Goal: Task Accomplishment & Management: Manage account settings

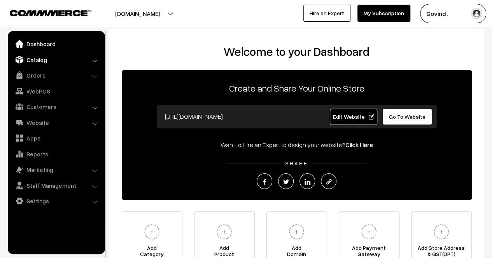
click at [40, 65] on link "Catalog" at bounding box center [56, 60] width 93 height 14
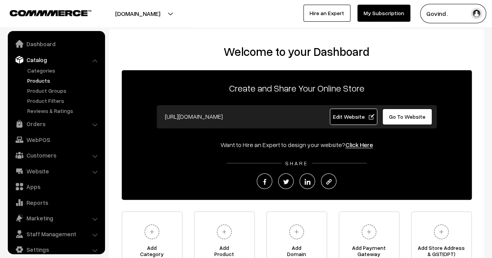
click at [40, 80] on link "Products" at bounding box center [63, 81] width 77 height 8
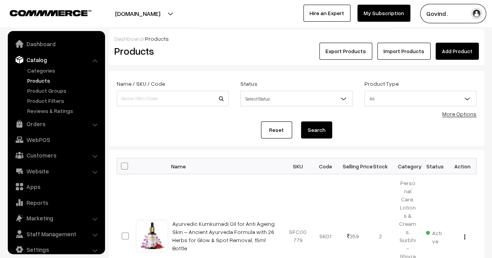
scroll to position [10, 0]
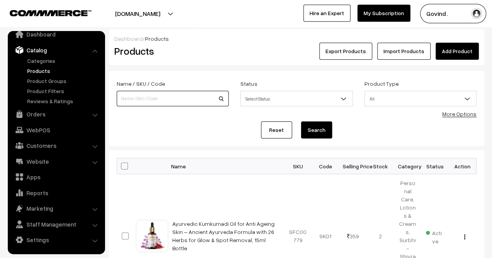
click at [147, 94] on input at bounding box center [173, 99] width 112 height 16
type input "s"
type input "ashwagandha"
click at [186, 117] on form "Name / SKU / Code ashwagandha Status Select Status Active Inactive Select Statu…" at bounding box center [296, 108] width 375 height 75
click at [195, 102] on input "ashwagandha" at bounding box center [173, 99] width 112 height 16
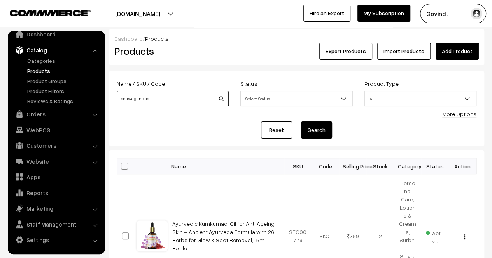
click at [301, 122] on button "Search" at bounding box center [316, 130] width 31 height 17
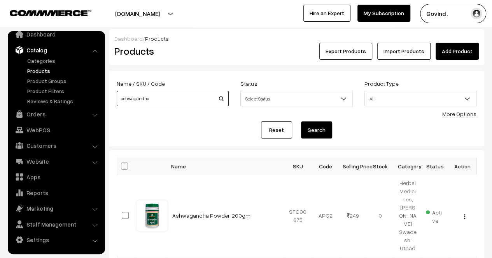
click at [197, 100] on input "ashwagandha" at bounding box center [173, 99] width 112 height 16
type input "a"
type input "shatavar"
click at [301, 122] on button "Search" at bounding box center [316, 130] width 31 height 17
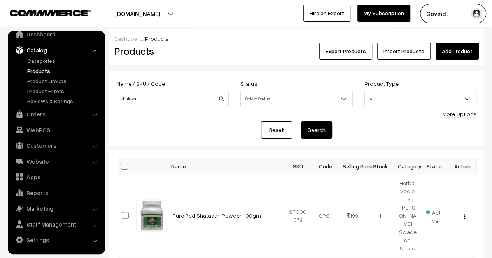
scroll to position [57, 0]
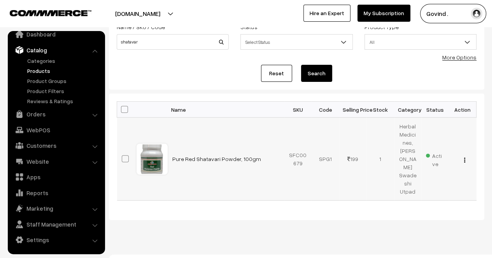
click at [464, 160] on img "button" at bounding box center [464, 160] width 1 height 5
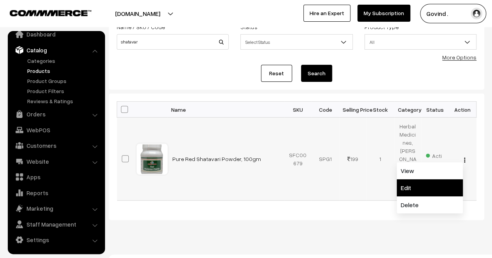
click at [433, 182] on link "Edit" at bounding box center [429, 188] width 66 height 17
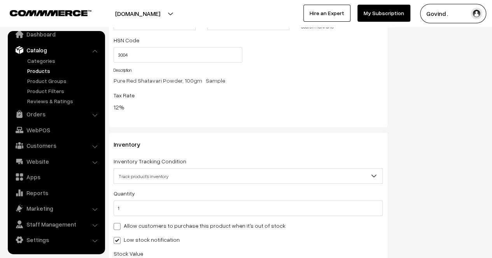
scroll to position [846, 0]
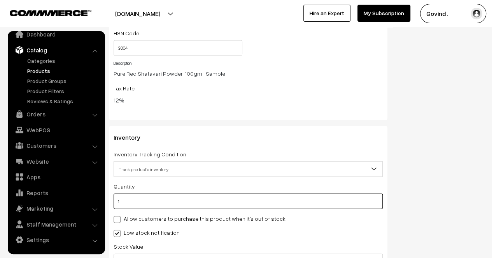
click at [279, 196] on input "1" at bounding box center [247, 202] width 269 height 16
type input "0"
type input "1"
type input "0"
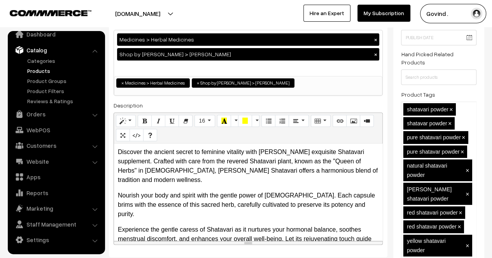
scroll to position [0, 0]
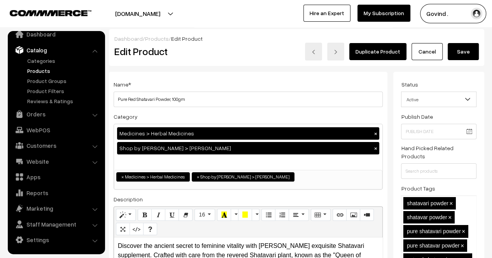
click at [463, 55] on button "Save" at bounding box center [462, 51] width 31 height 17
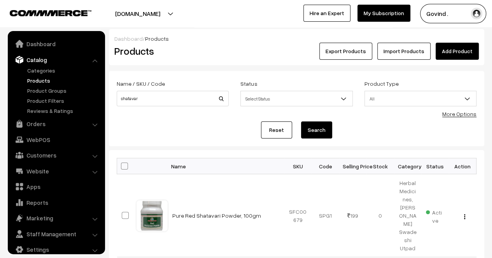
scroll to position [10, 0]
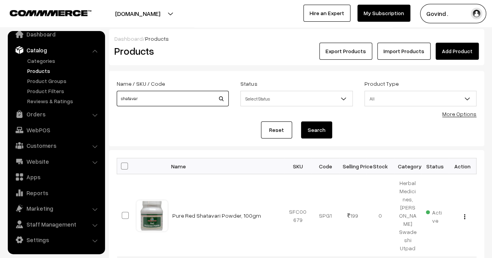
click at [219, 93] on input "shatavar" at bounding box center [173, 99] width 112 height 16
click at [182, 98] on input "[DEMOGRAPHIC_DATA]" at bounding box center [173, 99] width 112 height 16
type input "ashwagandha"
click at [186, 100] on input "ashwagandha" at bounding box center [173, 99] width 112 height 16
click at [301, 122] on button "Search" at bounding box center [316, 130] width 31 height 17
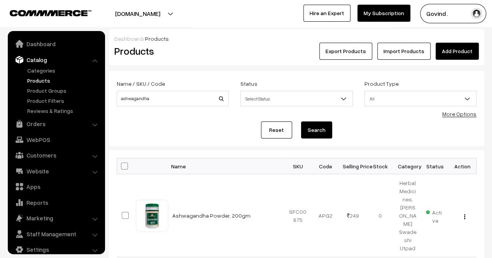
scroll to position [10, 0]
